Goal: Communication & Community: Answer question/provide support

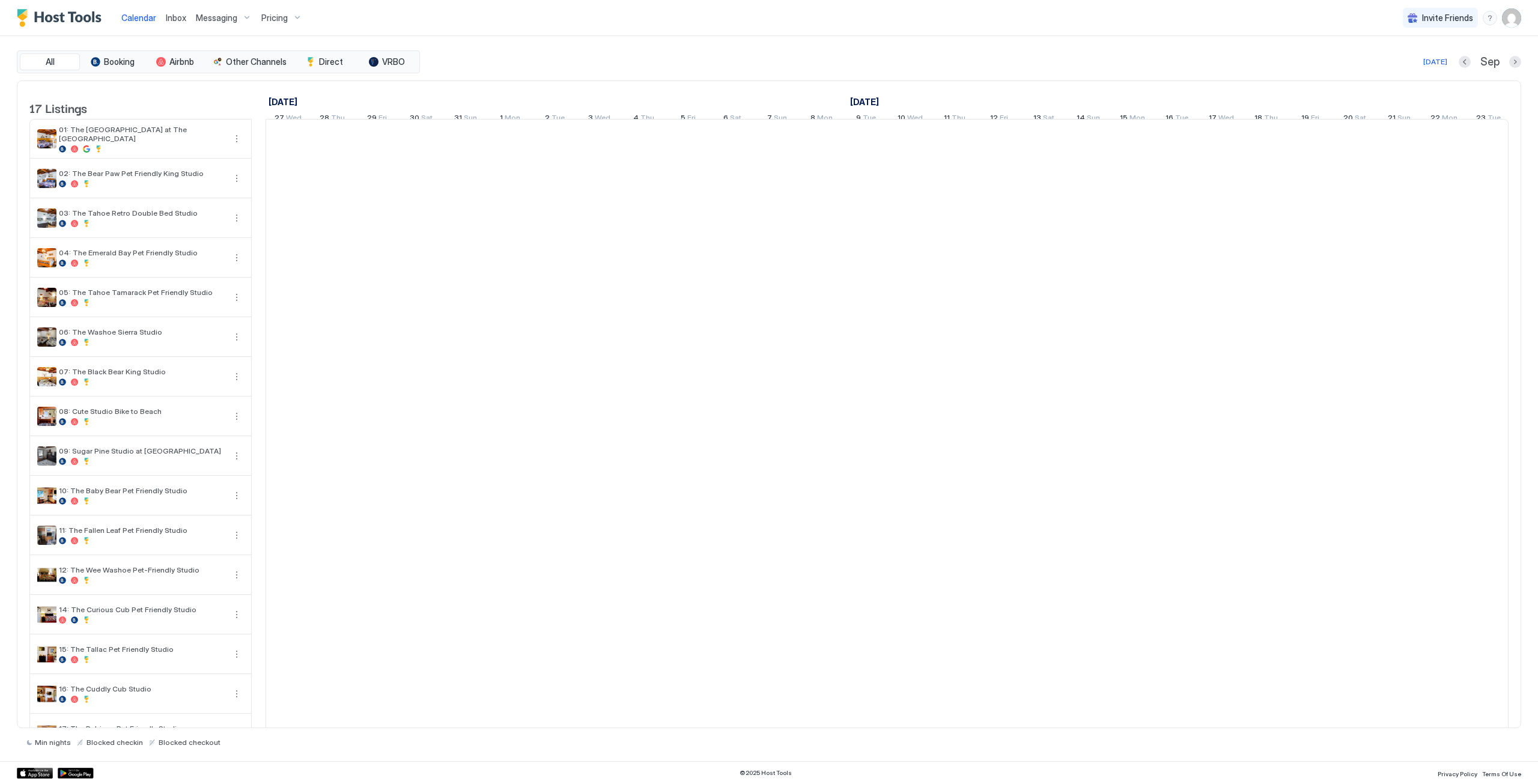
scroll to position [0, 667]
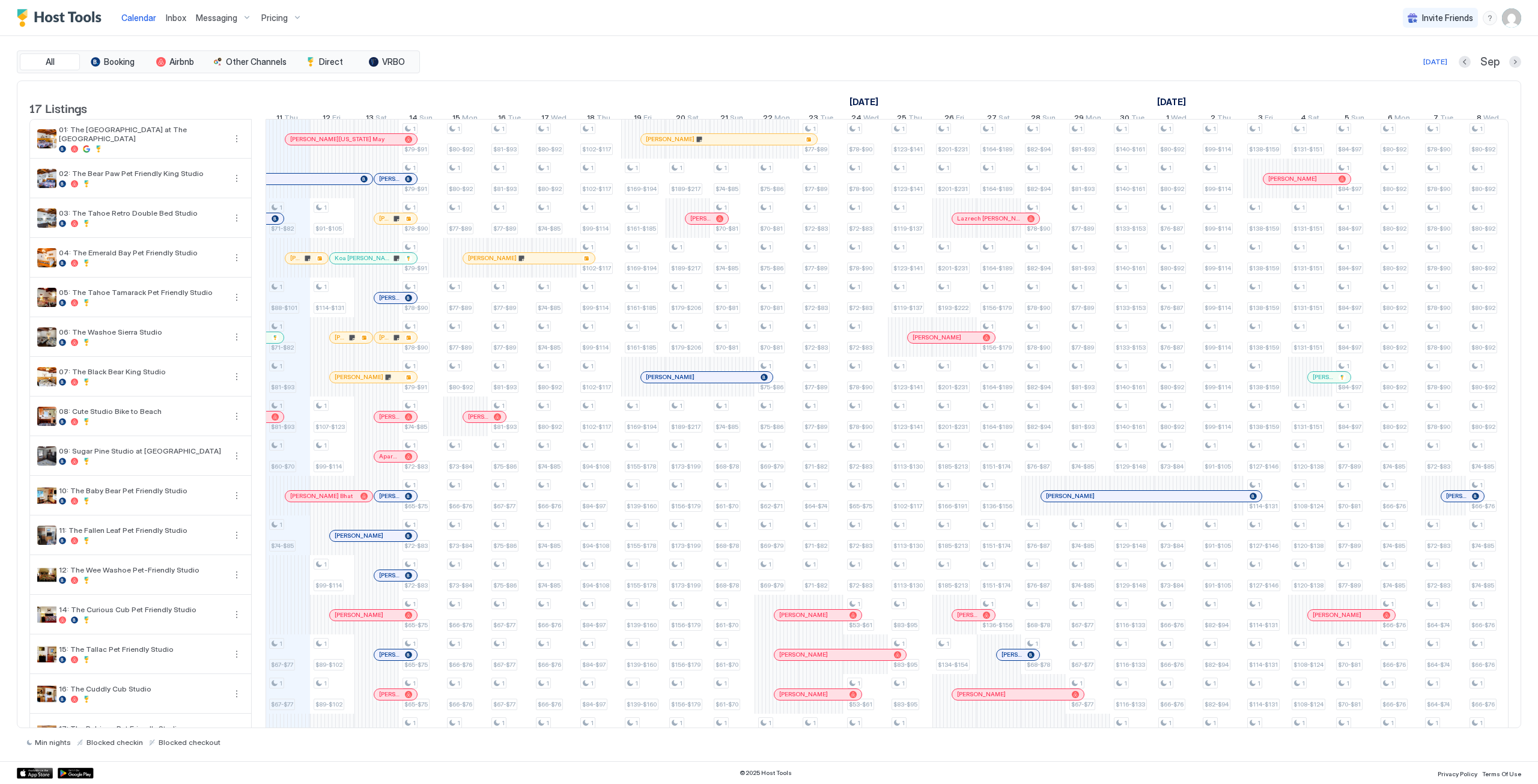
click at [180, 17] on span "Inbox" at bounding box center [176, 17] width 21 height 10
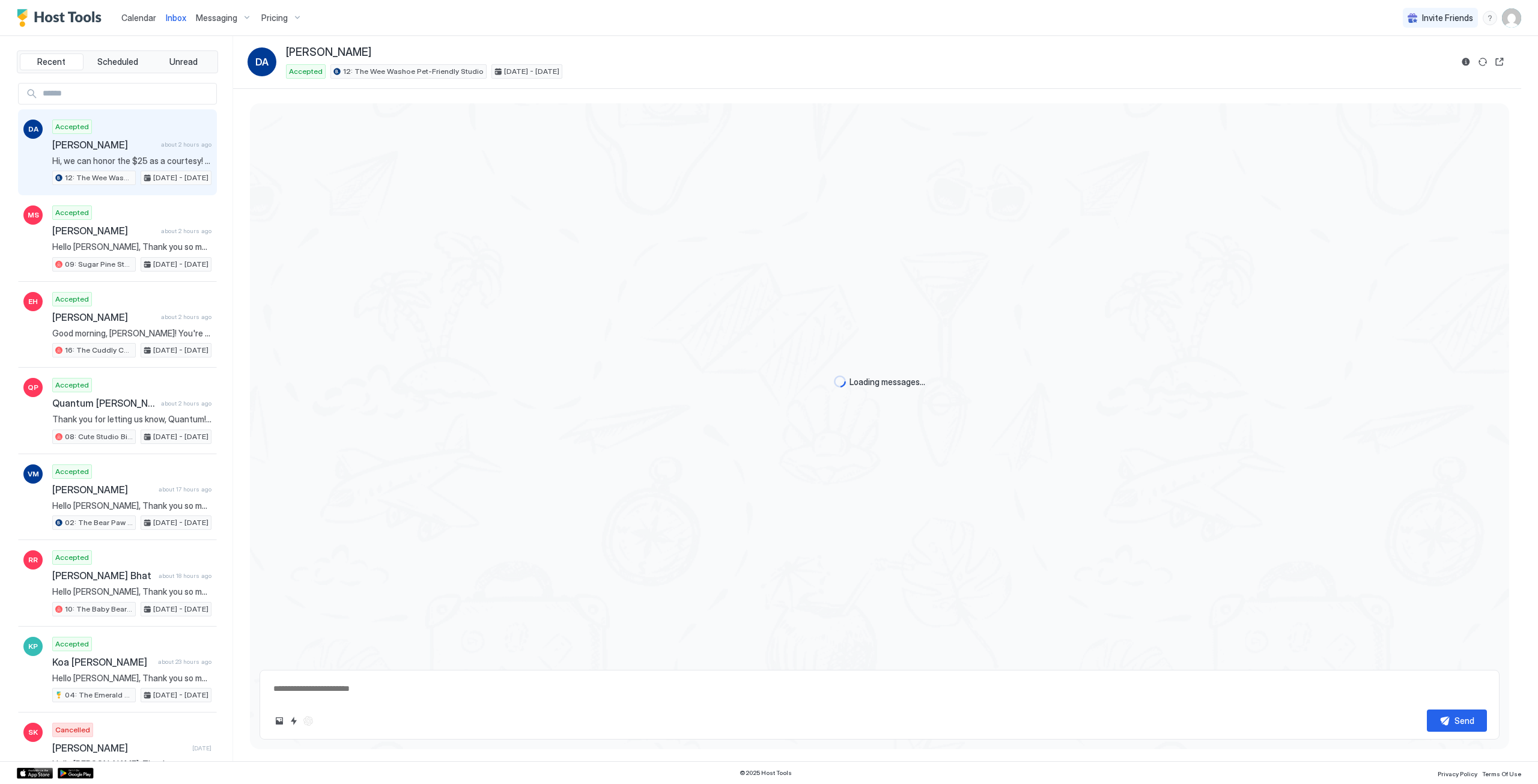
scroll to position [63, 0]
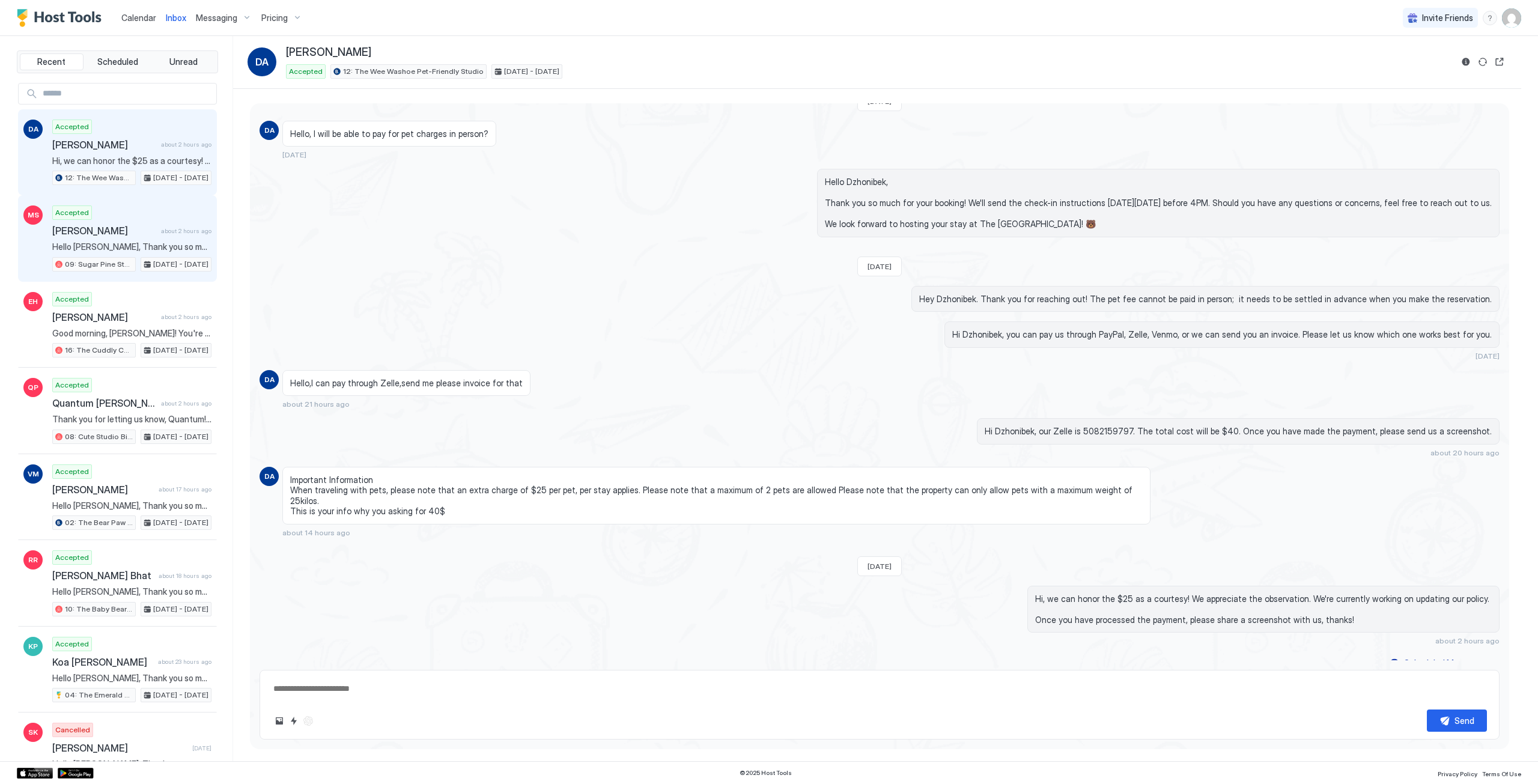
click at [138, 243] on span "Hello [PERSON_NAME], Thank you so much for your booking! We'll send the check-i…" at bounding box center [132, 247] width 159 height 11
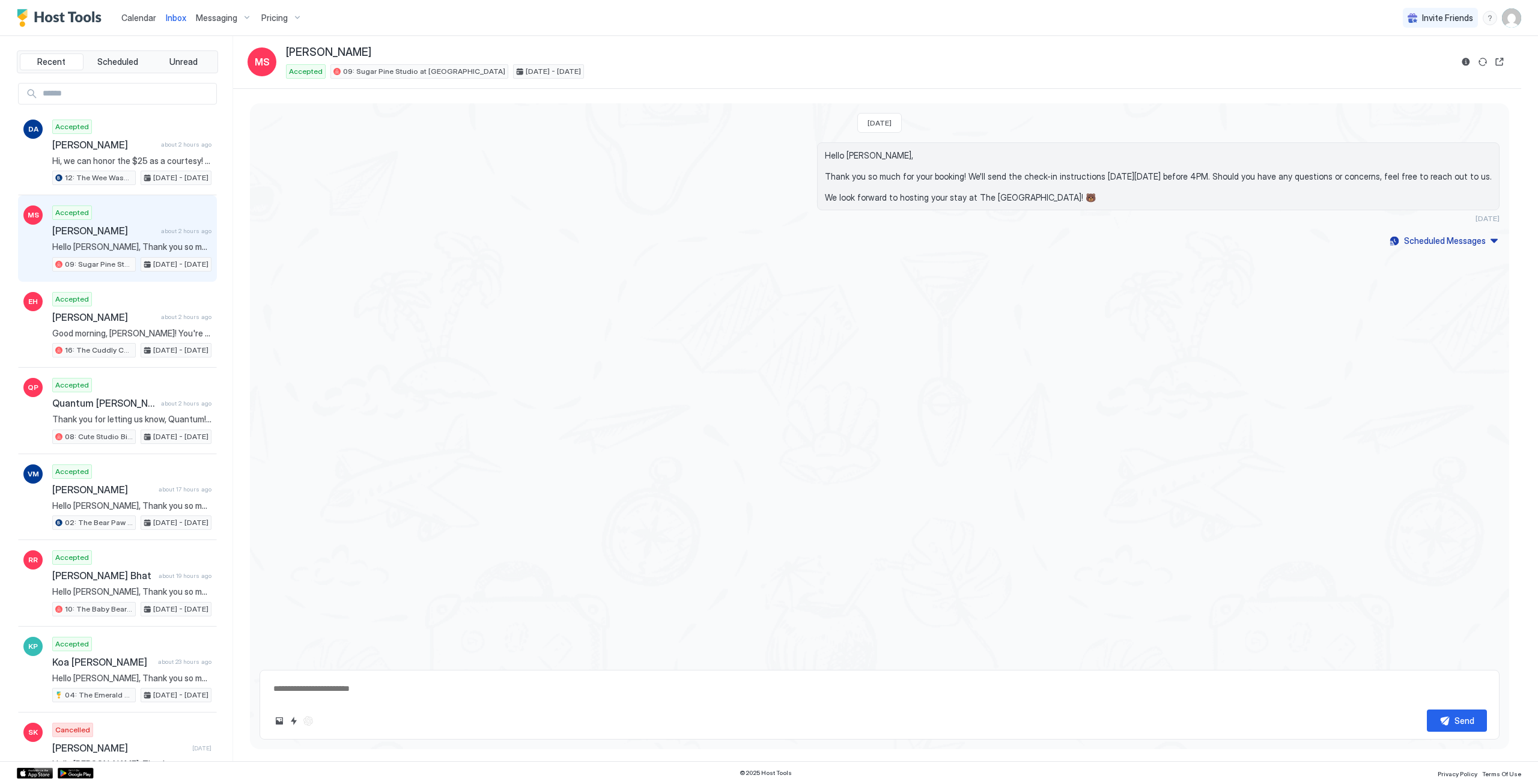
type textarea "*"
